Goal: Information Seeking & Learning: Learn about a topic

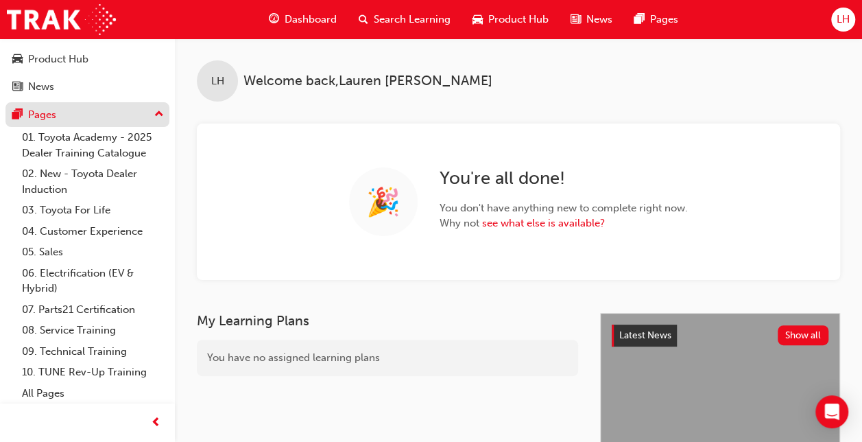
scroll to position [84, 0]
click at [403, 14] on span "Search Learning" at bounding box center [412, 20] width 77 height 16
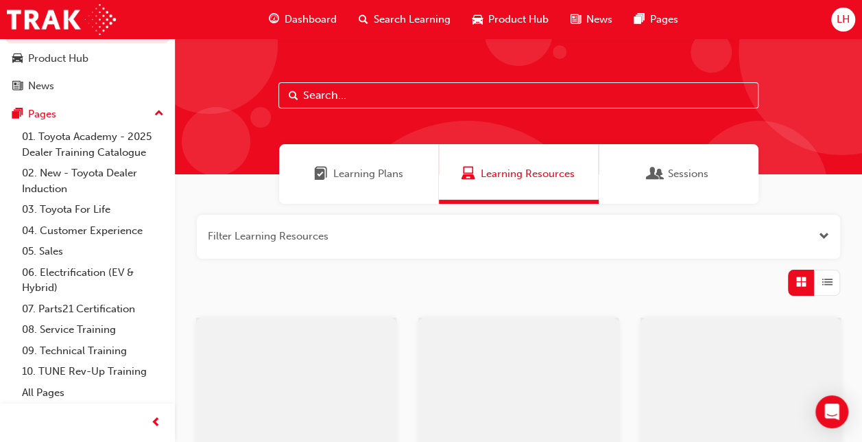
click at [336, 102] on input "text" at bounding box center [518, 95] width 480 height 26
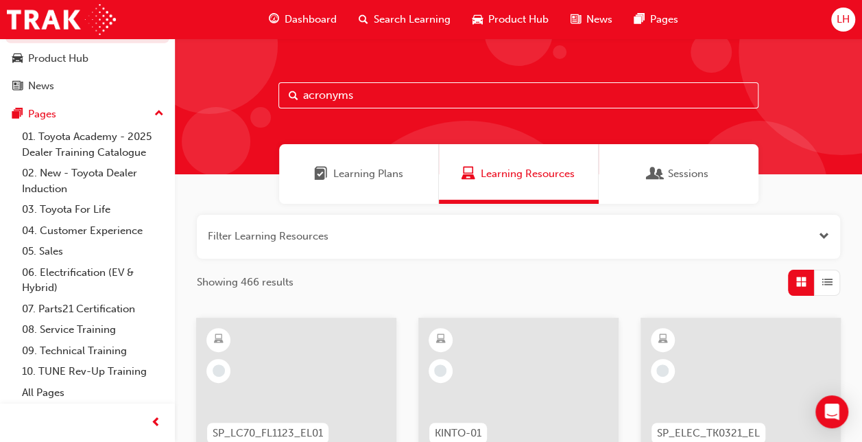
type input "acronyms"
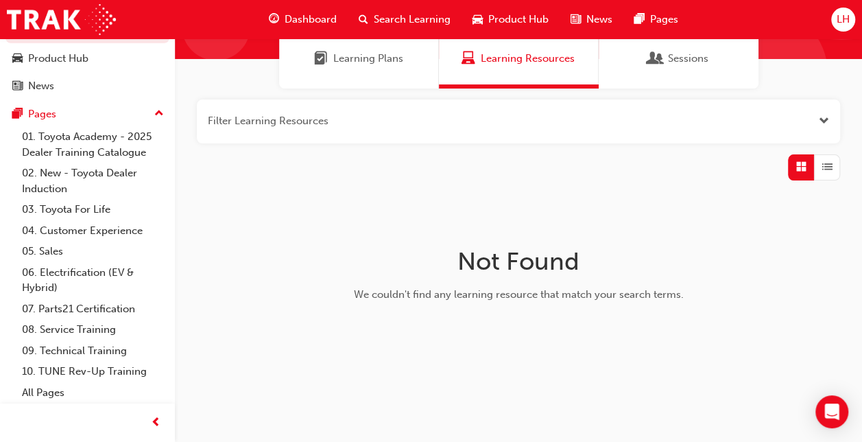
scroll to position [116, 0]
